Goal: Navigation & Orientation: Find specific page/section

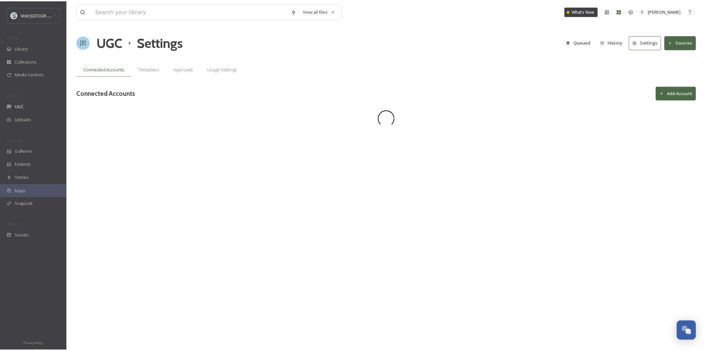
scroll to position [283, 0]
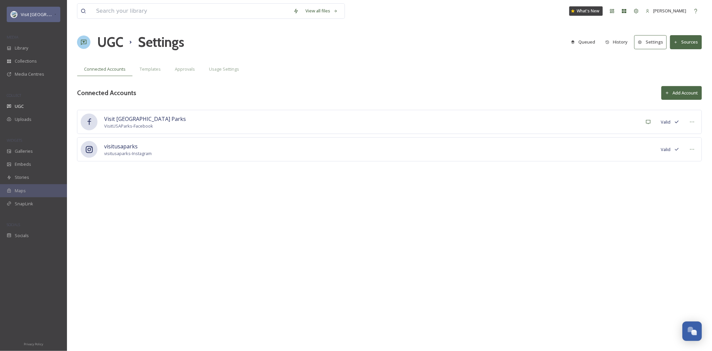
click at [54, 17] on icon at bounding box center [55, 14] width 3 height 5
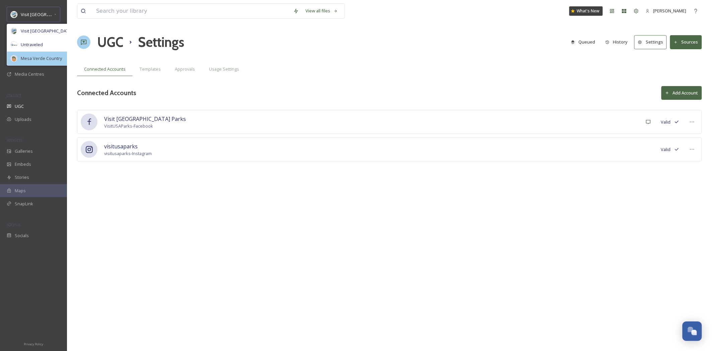
click at [45, 59] on span "Mesa Verde Country" at bounding box center [41, 58] width 41 height 6
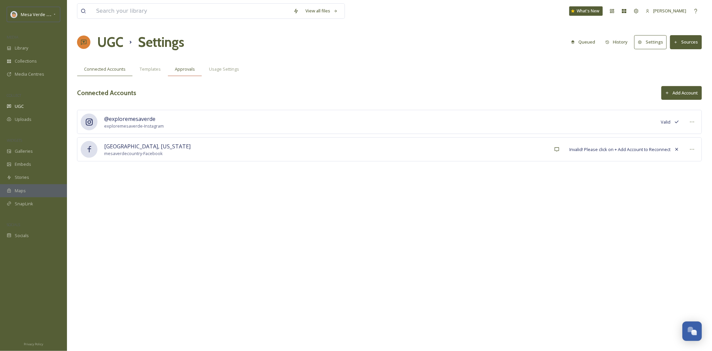
click at [182, 71] on span "Approvals" at bounding box center [185, 69] width 20 height 6
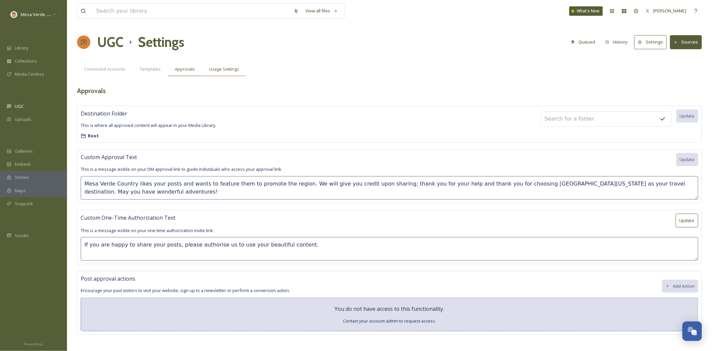
click at [232, 70] on span "Usage Settings" at bounding box center [224, 69] width 30 height 6
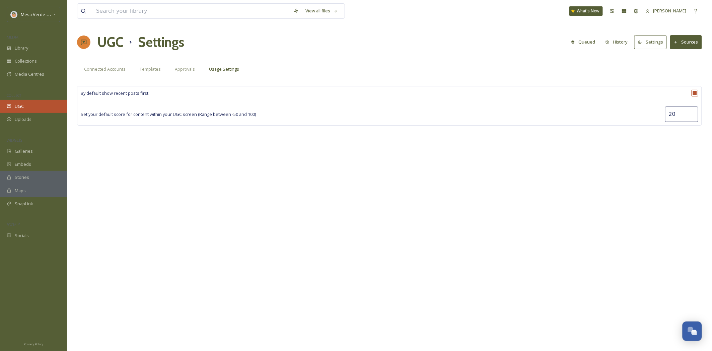
click at [22, 108] on span "UGC" at bounding box center [19, 106] width 9 height 6
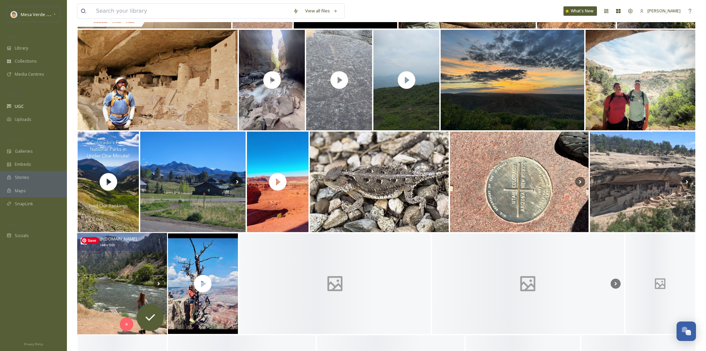
scroll to position [177, 0]
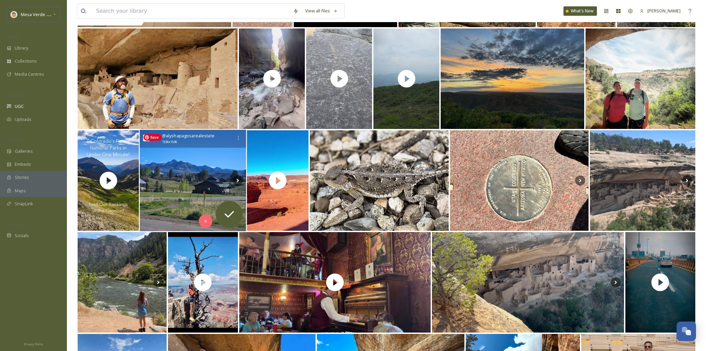
click at [206, 166] on img at bounding box center [193, 180] width 106 height 101
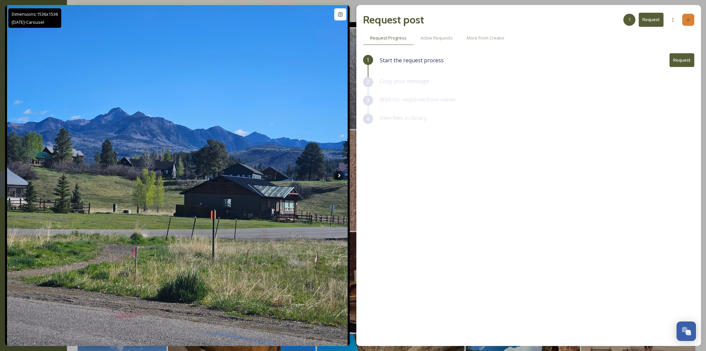
click at [689, 22] on div at bounding box center [689, 20] width 12 height 12
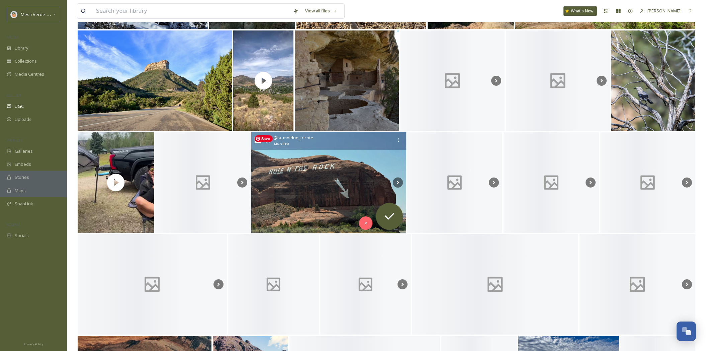
scroll to position [888, 0]
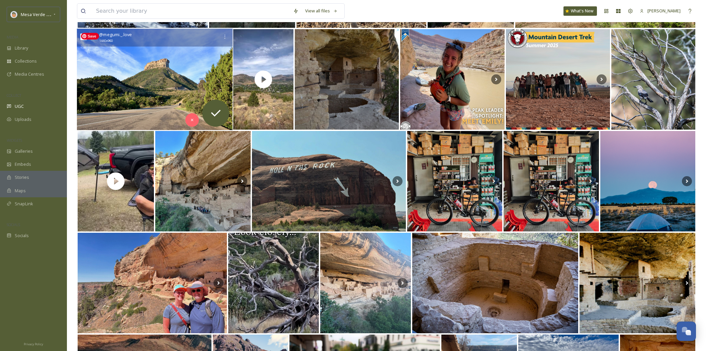
click at [204, 85] on img at bounding box center [155, 79] width 156 height 101
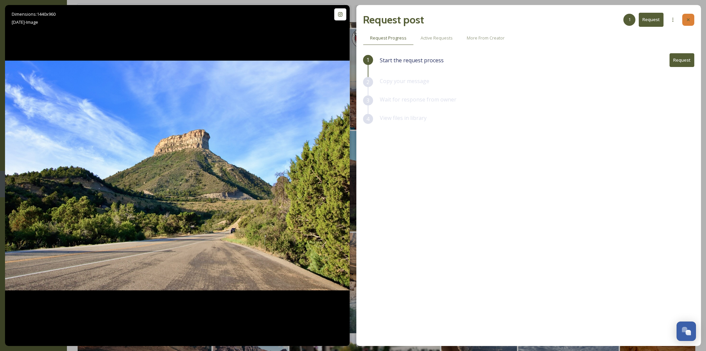
click at [692, 17] on div at bounding box center [689, 20] width 12 height 12
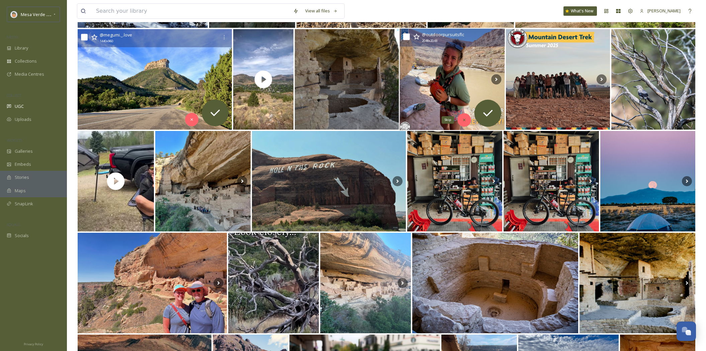
scroll to position [954, 0]
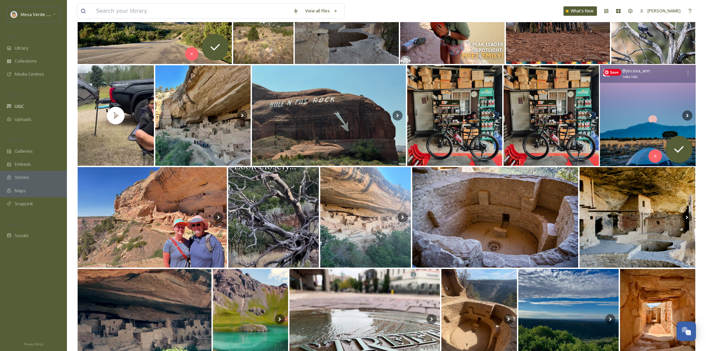
click at [641, 130] on img at bounding box center [648, 115] width 96 height 101
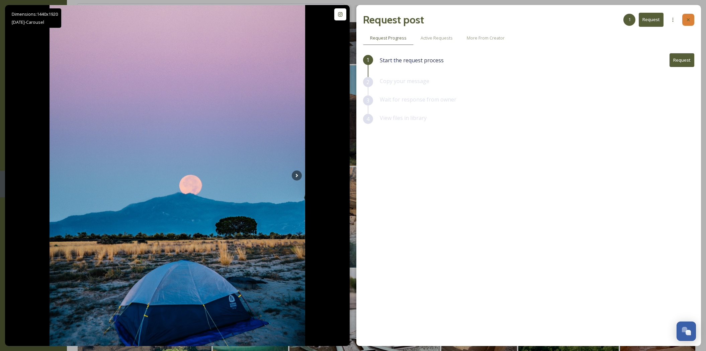
click at [689, 19] on icon at bounding box center [688, 19] width 5 height 5
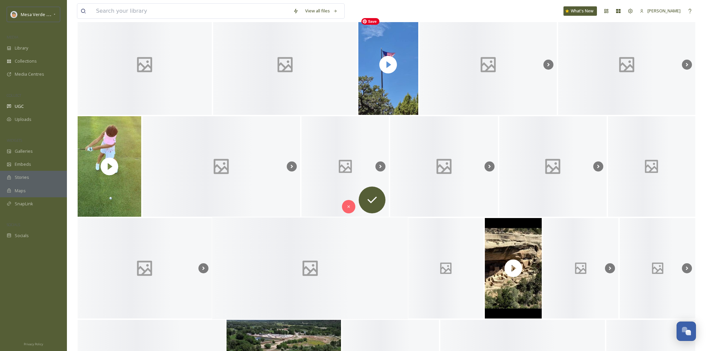
scroll to position [1430, 0]
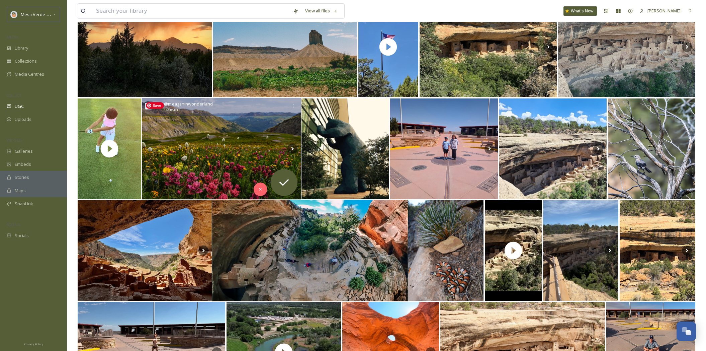
click at [250, 122] on img at bounding box center [221, 148] width 159 height 101
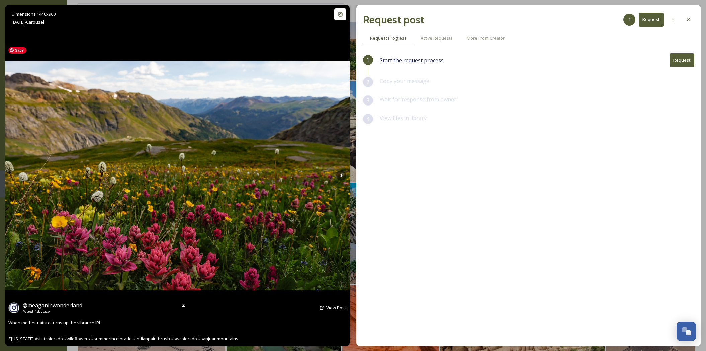
scroll to position [1126, 0]
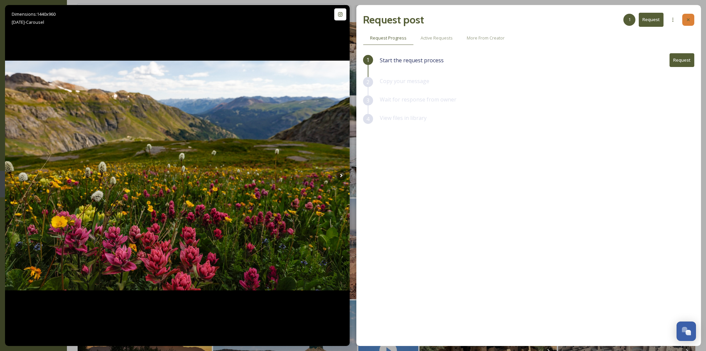
click at [690, 20] on icon at bounding box center [688, 19] width 5 height 5
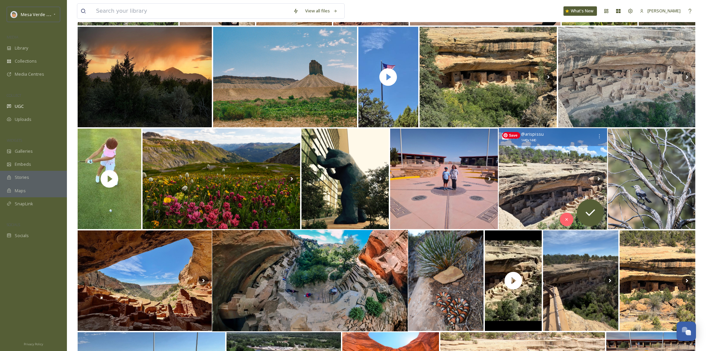
scroll to position [1401, 0]
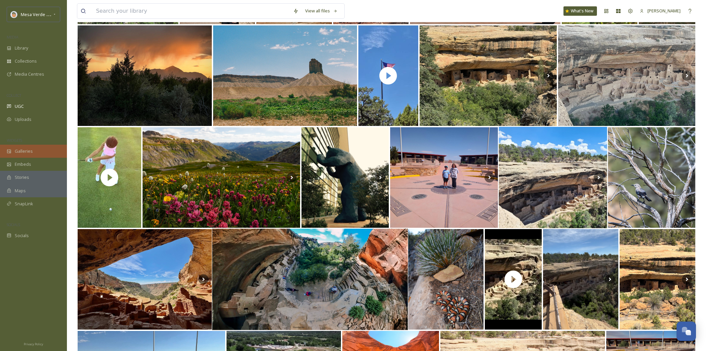
click at [33, 151] on div "Galleries" at bounding box center [33, 151] width 67 height 13
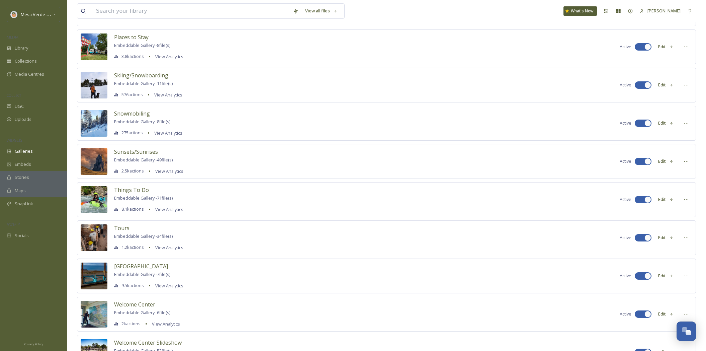
scroll to position [1067, 0]
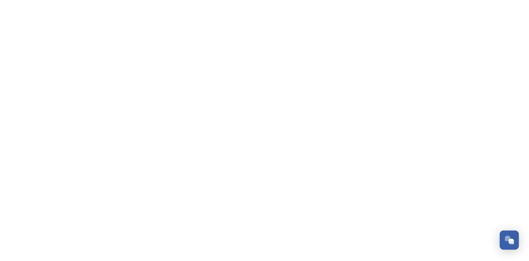
scroll to position [283, 0]
